Goal: Navigation & Orientation: Find specific page/section

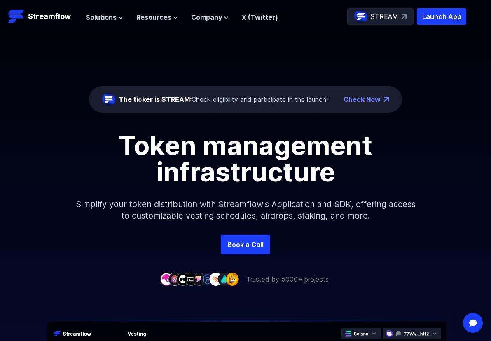
click at [385, 21] on p "STREAM" at bounding box center [385, 17] width 28 height 10
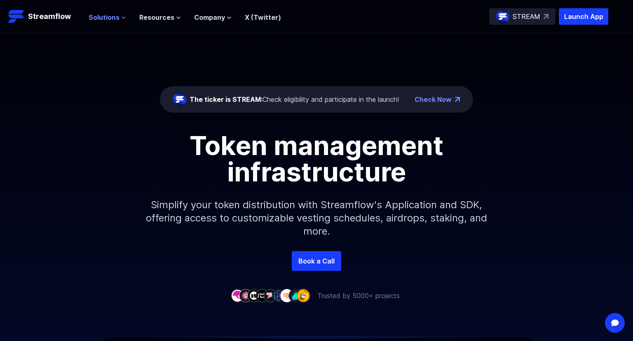
click at [108, 18] on span "Solutions" at bounding box center [104, 17] width 31 height 10
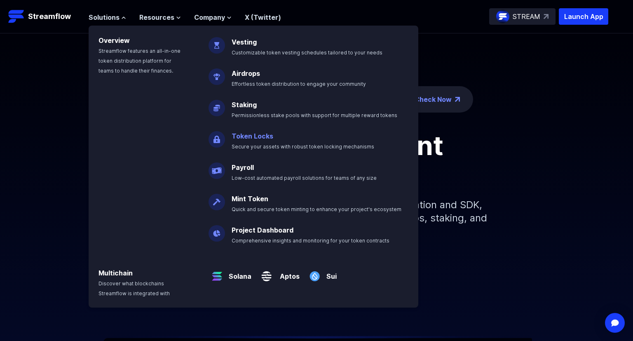
click at [258, 136] on link "Token Locks" at bounding box center [253, 136] width 42 height 8
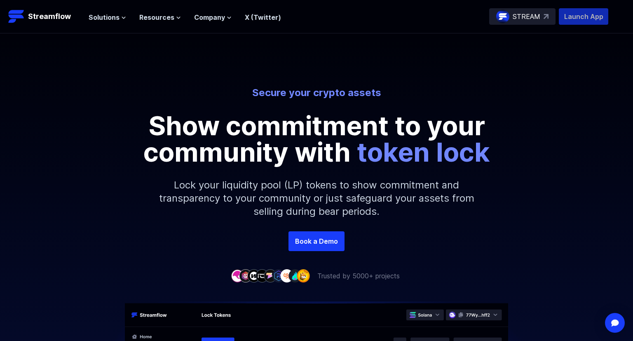
click at [593, 17] on p "Launch App" at bounding box center [583, 16] width 49 height 16
